Goal: Task Accomplishment & Management: Use online tool/utility

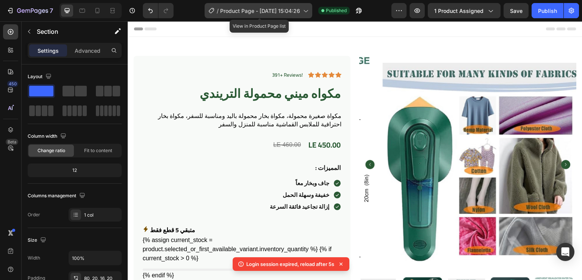
scroll to position [222, 0]
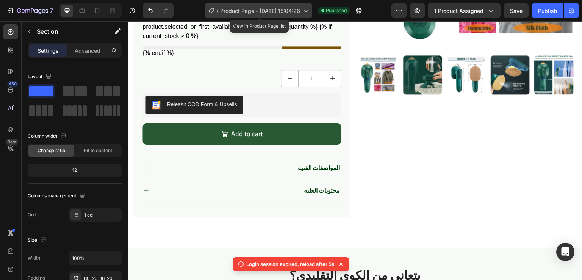
click at [297, 10] on span "Product Page - [DATE] 15:04:26" at bounding box center [260, 11] width 80 height 8
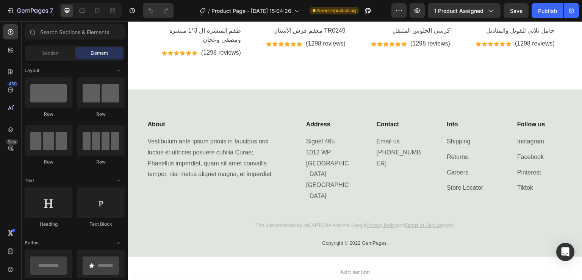
scroll to position [2183, 0]
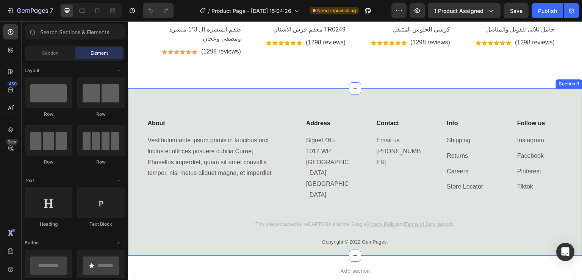
click at [254, 90] on div "About Heading Vestibulum ante ipsum primis in faucibus orci luctus et ultrices …" at bounding box center [355, 171] width 455 height 167
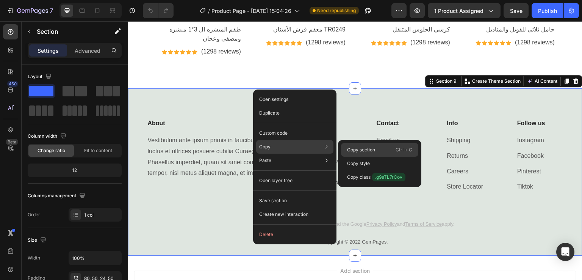
click at [359, 148] on p "Copy section" at bounding box center [361, 149] width 28 height 7
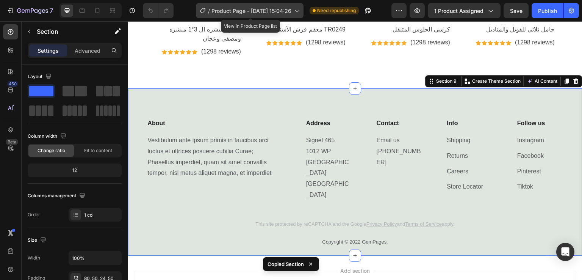
click at [263, 10] on span "Product Page - [DATE] 15:04:26" at bounding box center [251, 11] width 80 height 8
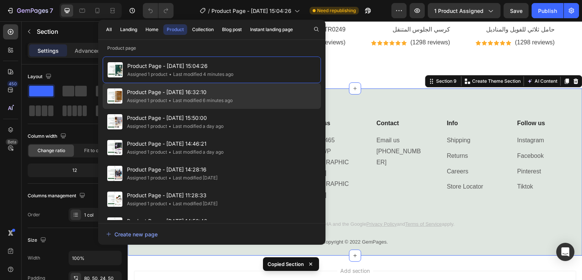
click at [148, 95] on span "Product Page - [DATE] 16:32:10" at bounding box center [180, 92] width 106 height 9
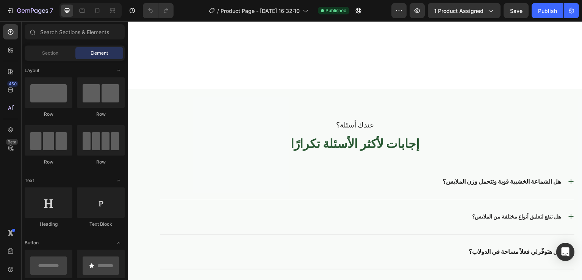
scroll to position [1717, 0]
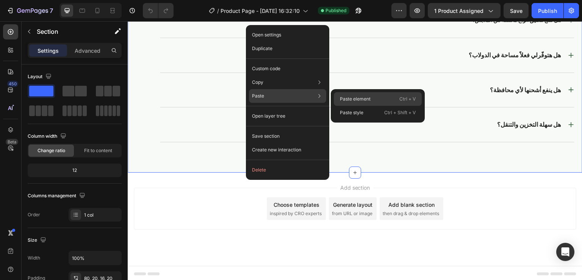
click at [342, 98] on p "Paste element" at bounding box center [355, 98] width 31 height 7
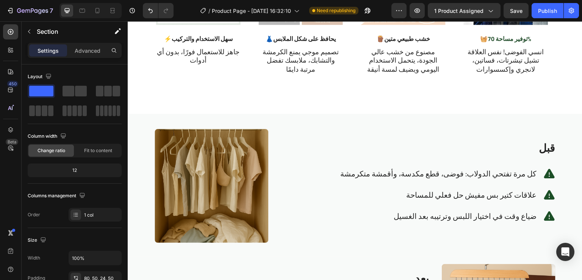
scroll to position [635, 0]
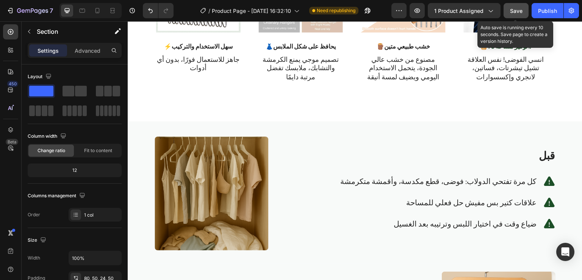
click at [507, 10] on button "Save" at bounding box center [516, 10] width 25 height 15
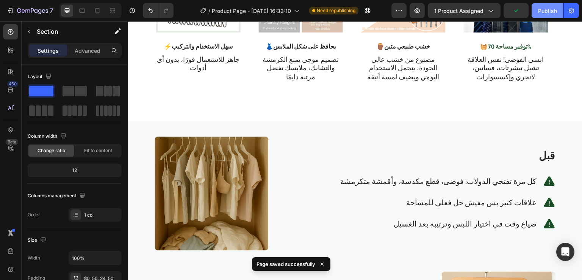
click at [548, 3] on button "Publish" at bounding box center [548, 10] width 32 height 15
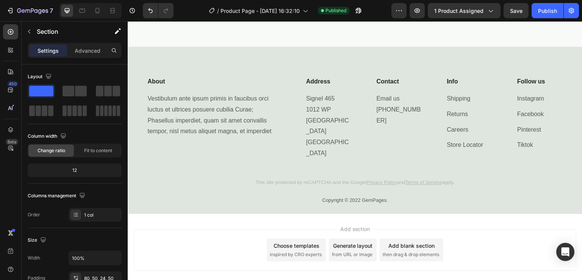
scroll to position [1850, 0]
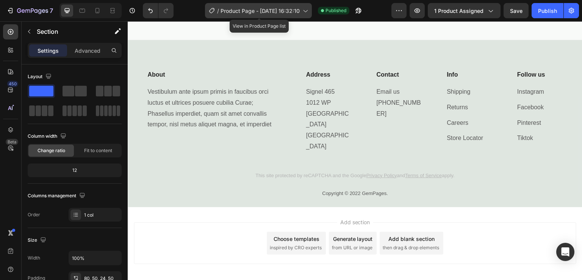
click at [236, 8] on span "Product Page - [DATE] 16:32:10" at bounding box center [260, 11] width 79 height 8
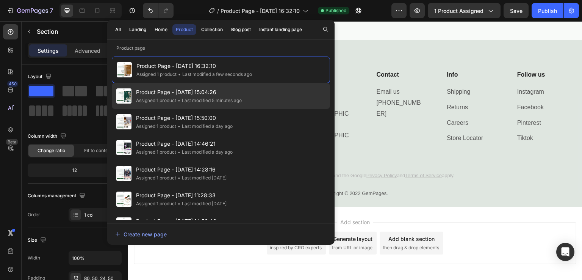
click at [152, 90] on span "Product Page - [DATE] 15:04:26" at bounding box center [189, 92] width 106 height 9
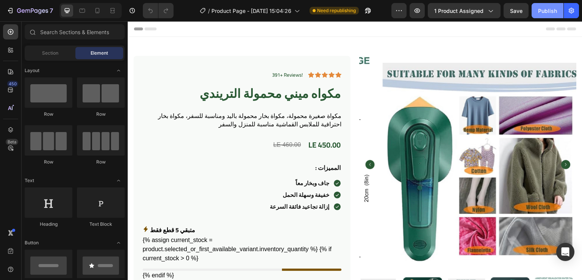
click at [549, 8] on div "Publish" at bounding box center [547, 11] width 19 height 8
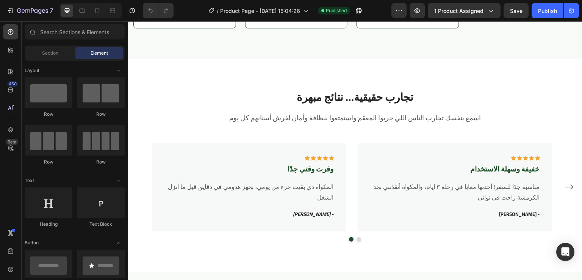
scroll to position [1473, 0]
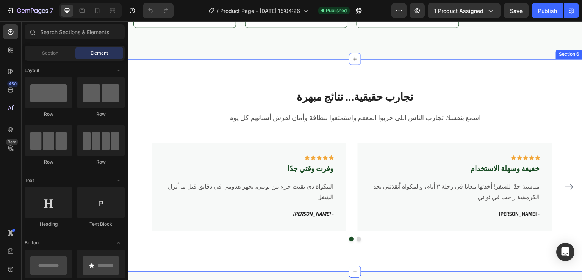
click at [321, 67] on div "تجارب حقيقية… نتائج مبهرة Heading اسمع بنفسك تجارب الناس اللي جربوا المعقم واست…" at bounding box center [355, 165] width 455 height 213
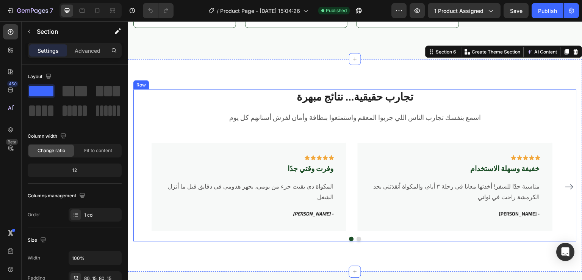
click at [135, 138] on div "تجارب حقيقية… نتائج مبهرة Heading اسمع بنفسك تجارب الناس اللي جربوا المعقم واست…" at bounding box center [354, 165] width 443 height 152
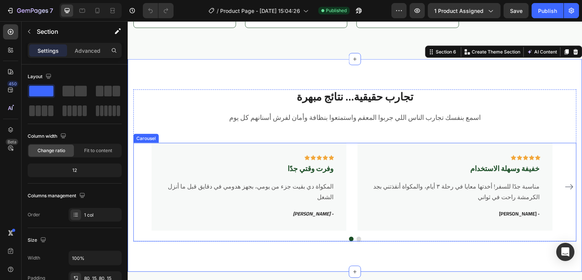
click at [351, 172] on div "Icon Icon Icon Icon Icon Row وفرت وقتي جدًا Text block المكواة دي بقيت جزء من ي…" at bounding box center [355, 186] width 407 height 88
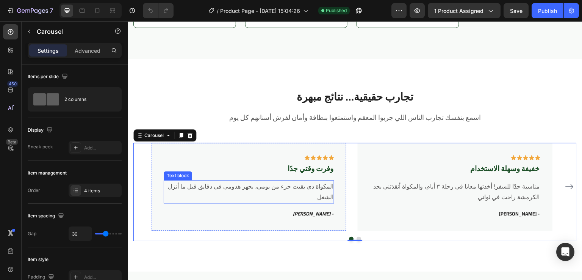
drag, startPoint x: 320, startPoint y: 203, endPoint x: 319, endPoint y: 212, distance: 9.2
click at [320, 203] on div "المكواة دي بقيت جزء من يومي، بجهز هدومي في دقايق قبل ما أنزل الشغل" at bounding box center [249, 191] width 171 height 23
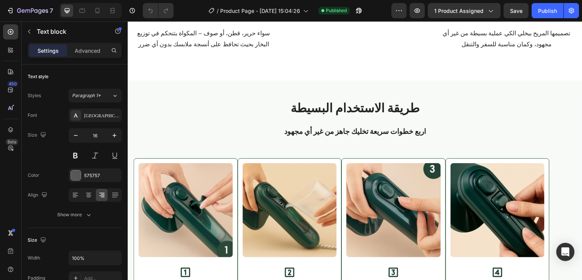
scroll to position [966, 0]
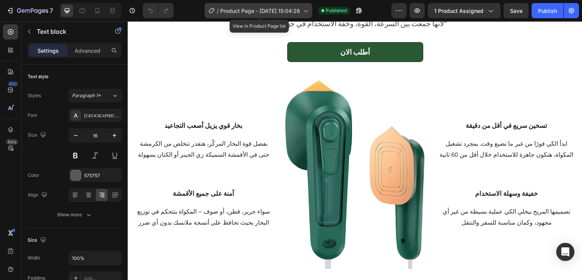
click at [270, 7] on span "Product Page - [DATE] 15:04:26" at bounding box center [260, 11] width 80 height 8
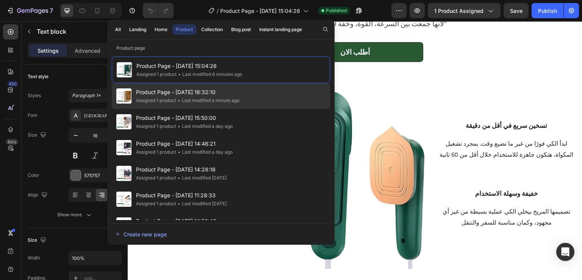
click at [155, 102] on div "Assigned 1 product" at bounding box center [156, 101] width 40 height 8
